Goal: Task Accomplishment & Management: Manage account settings

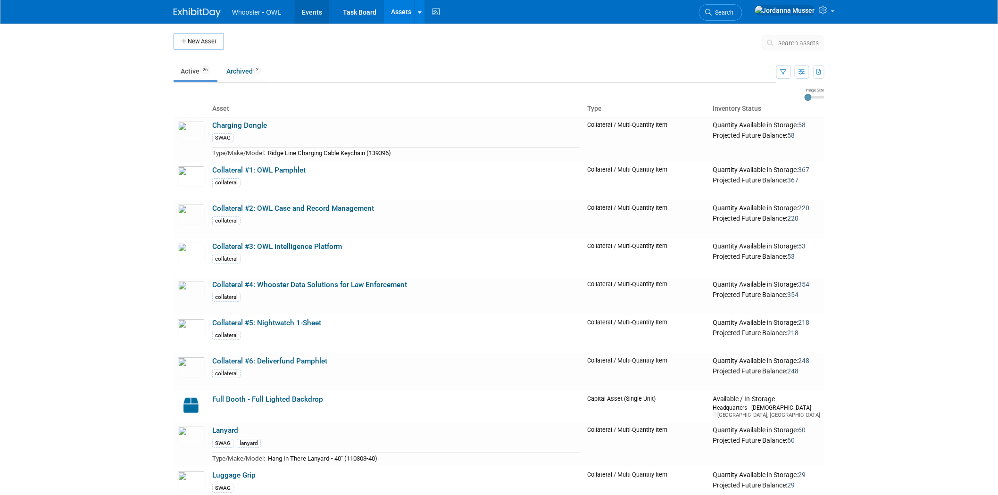
click at [324, 11] on link "Events" at bounding box center [312, 12] width 34 height 24
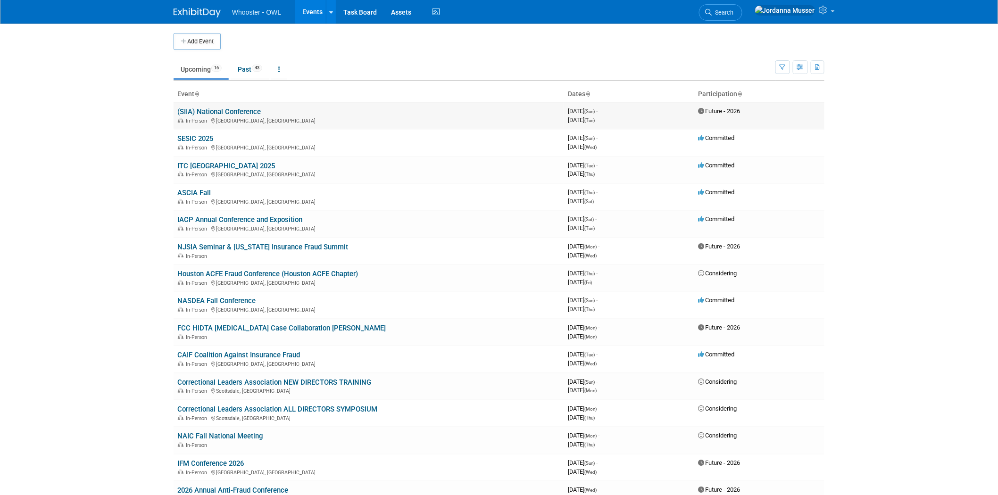
click at [227, 111] on link "(SIIA) National Conference" at bounding box center [218, 111] width 83 height 8
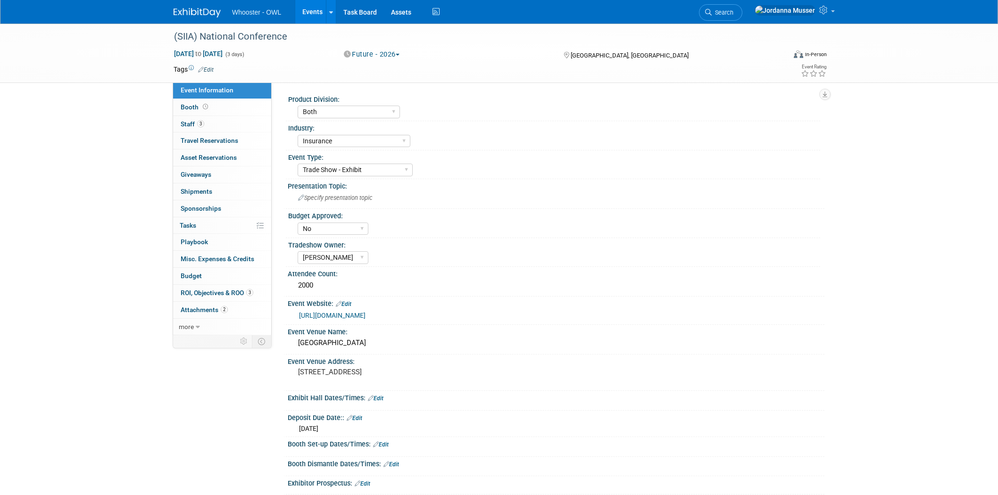
select select "Both"
select select "Insurance"
select select "Trade Show - Exhibit"
select select "No"
select select "Clare Southcombe"
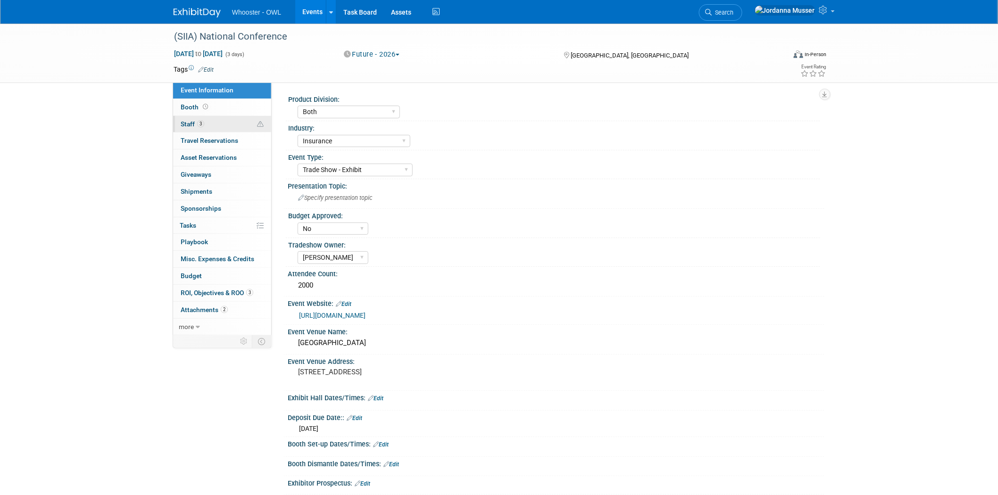
click at [218, 125] on link "3 Staff 3" at bounding box center [222, 124] width 98 height 17
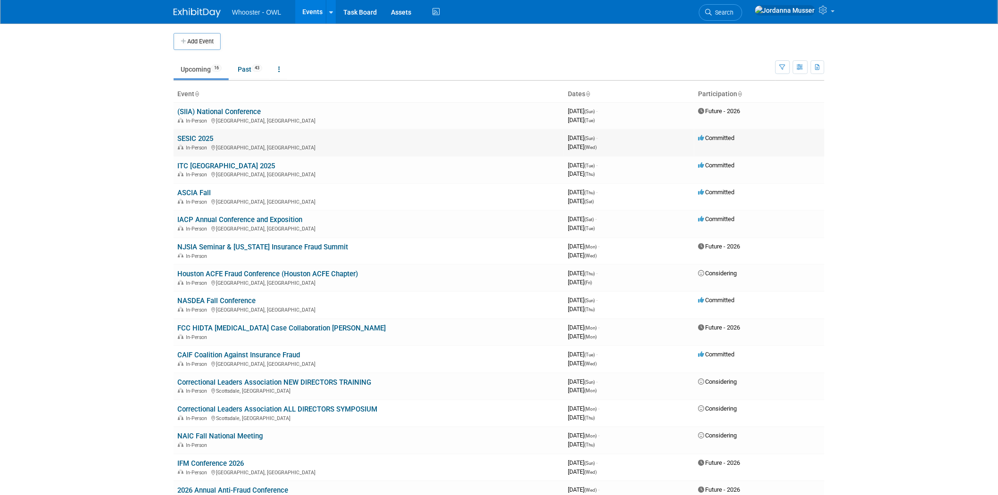
click at [196, 134] on link "SESIC 2025" at bounding box center [195, 138] width 36 height 8
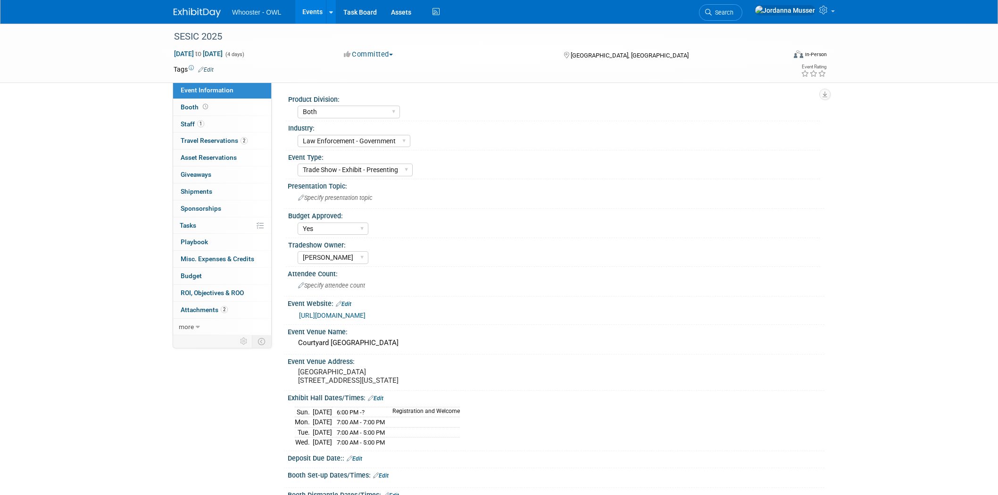
select select "Both"
select select "Law Enforcement - Government"
select select "Trade Show - Exhibit - Presenting"
select select "Yes"
select select "[PERSON_NAME]"
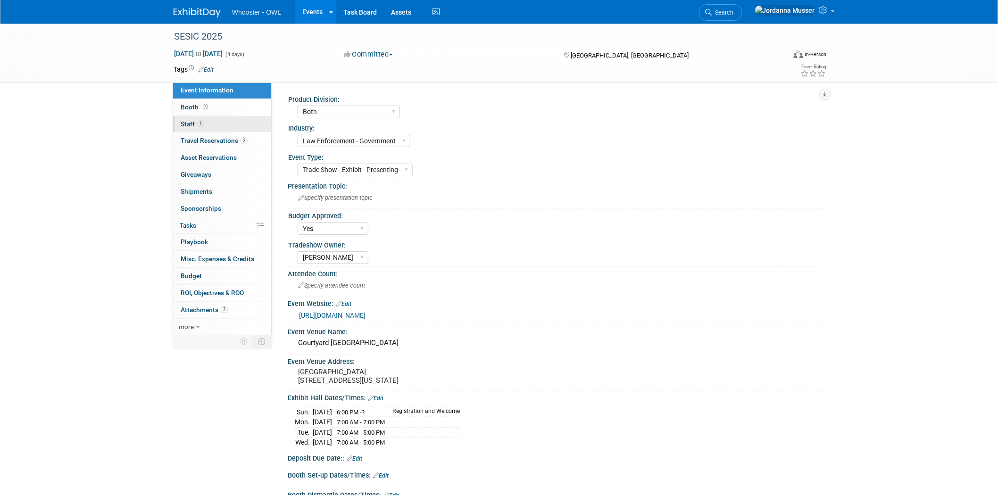
click at [209, 118] on link "1 Staff 1" at bounding box center [222, 124] width 98 height 17
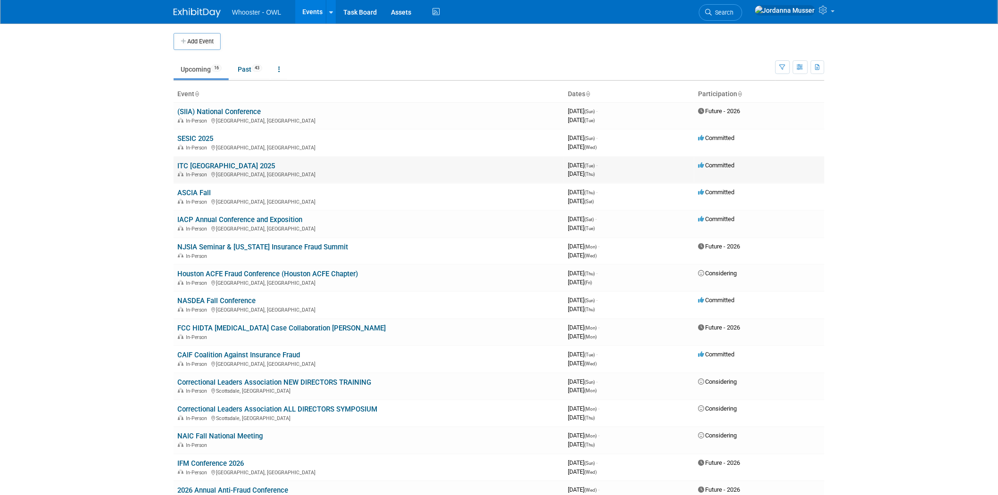
click at [200, 167] on link "ITC [GEOGRAPHIC_DATA] 2025" at bounding box center [226, 166] width 98 height 8
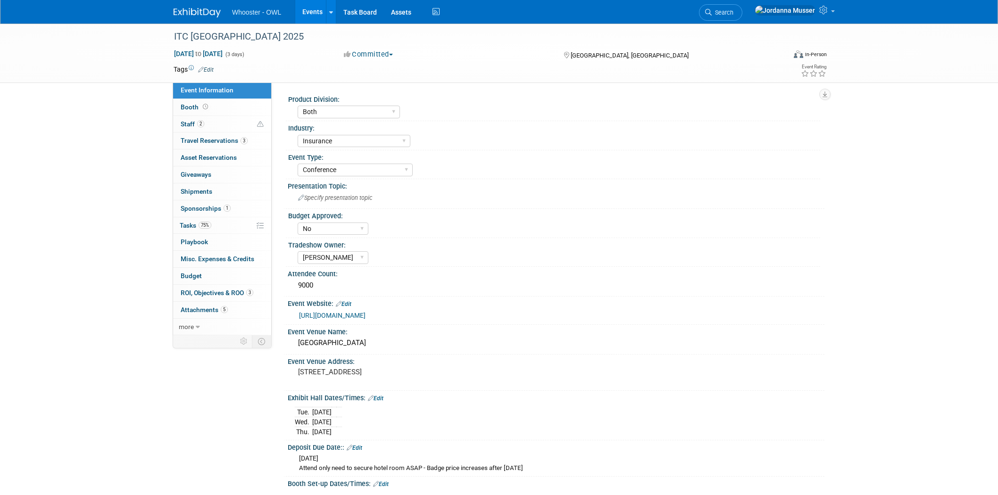
select select "Both"
select select "Insurance"
select select "Conference"
select select "No"
select select "Clare Southcombe"
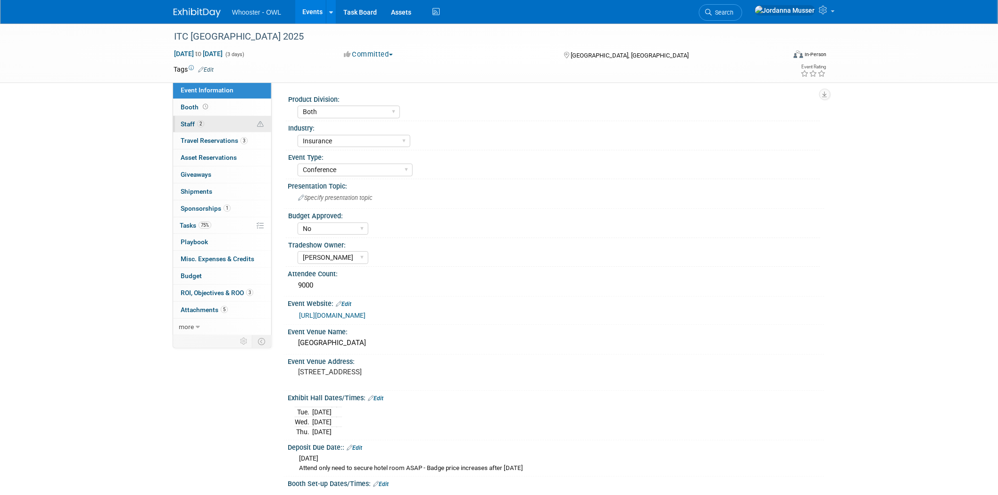
click at [222, 123] on link "2 Staff 2" at bounding box center [222, 124] width 98 height 17
